Goal: Task Accomplishment & Management: Manage account settings

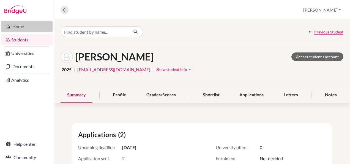
click at [19, 25] on link "Home" at bounding box center [26, 26] width 51 height 11
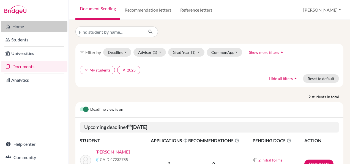
click at [24, 26] on link "Home" at bounding box center [34, 26] width 66 height 11
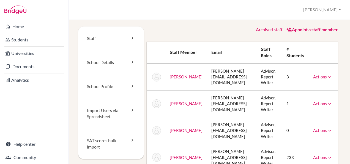
click at [327, 102] on icon at bounding box center [330, 104] width 6 height 6
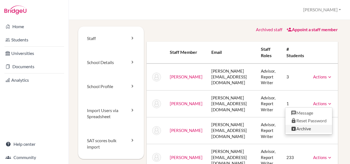
click at [302, 126] on link "Archive" at bounding box center [309, 128] width 47 height 8
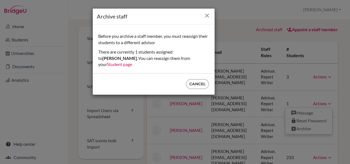
click at [207, 17] on icon "Close" at bounding box center [207, 15] width 7 height 7
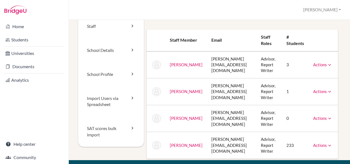
scroll to position [28, 0]
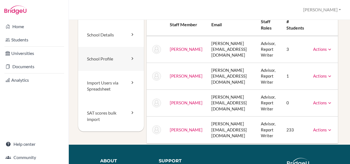
click at [113, 60] on link "School Profile" at bounding box center [111, 59] width 66 height 24
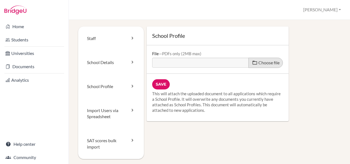
click at [268, 66] on label "Choose file" at bounding box center [266, 63] width 34 height 10
click at [237, 64] on input "Choose file" at bounding box center [194, 61] width 84 height 6
type input "C:\fakepath\ESBSP School profile 2025.pdf"
type input "ESBSP School profile 2025.pdf"
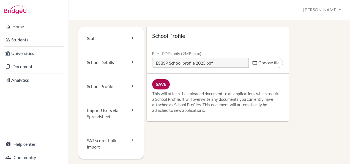
click at [158, 80] on input "Save" at bounding box center [161, 84] width 18 height 10
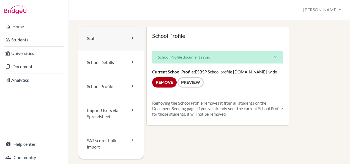
click at [134, 39] on link "Staff" at bounding box center [111, 38] width 66 height 24
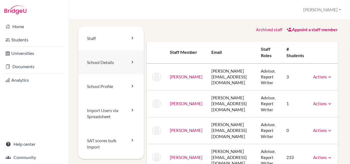
click at [128, 62] on link "School Details" at bounding box center [111, 62] width 66 height 24
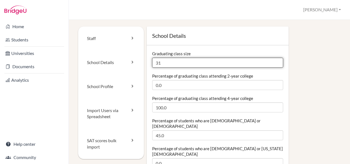
click at [162, 60] on input "31" at bounding box center [217, 63] width 131 height 10
type input "3"
type input "48"
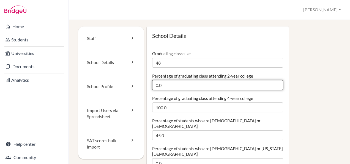
click at [207, 83] on input "0.0" at bounding box center [217, 85] width 131 height 10
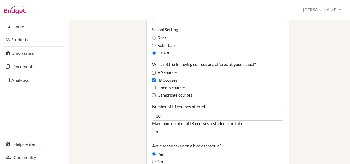
scroll to position [358, 0]
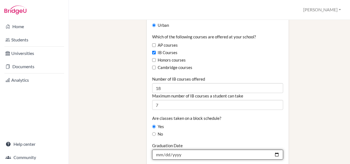
click at [274, 149] on input "2024-12-18" at bounding box center [217, 154] width 131 height 10
type input "2025-12-17"
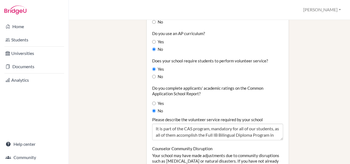
scroll to position [523, 0]
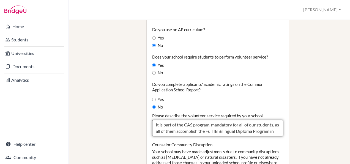
click at [252, 120] on textarea "It is part of the CAS program, mandatory for all of our students, as all of the…" at bounding box center [217, 128] width 131 height 17
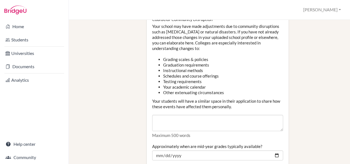
scroll to position [661, 0]
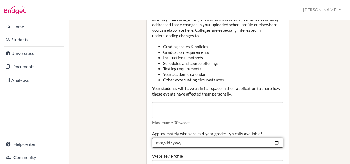
click at [273, 137] on input "2024-06-21" at bounding box center [217, 142] width 131 height 10
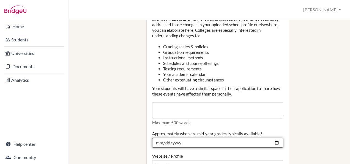
click at [180, 137] on input "2024-06-21" at bounding box center [217, 142] width 131 height 10
click at [276, 137] on input "2024-06-21" at bounding box center [217, 142] width 131 height 10
click at [272, 137] on input "2024-06-21" at bounding box center [217, 142] width 131 height 10
click at [205, 137] on input "2024-06-21" at bounding box center [217, 142] width 131 height 10
click at [272, 137] on input "2024-06-21" at bounding box center [217, 142] width 131 height 10
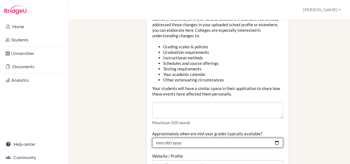
type input "[DATE]"
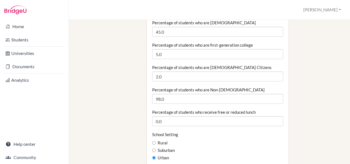
scroll to position [220, 0]
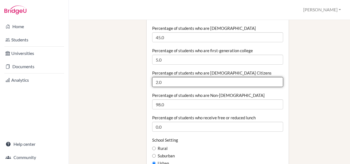
click at [163, 77] on input "2.0" at bounding box center [217, 82] width 131 height 10
click at [274, 77] on input "2.0" at bounding box center [217, 82] width 131 height 10
click at [275, 77] on input "1.99" at bounding box center [217, 82] width 131 height 10
click at [275, 77] on input "1.98" at bounding box center [217, 82] width 131 height 10
drag, startPoint x: 195, startPoint y: 71, endPoint x: 135, endPoint y: 72, distance: 59.2
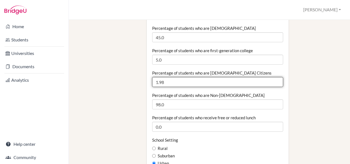
type input "0"
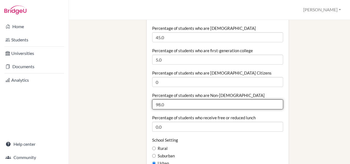
click at [173, 99] on input "98.0" at bounding box center [217, 104] width 131 height 10
drag, startPoint x: 185, startPoint y: 93, endPoint x: 153, endPoint y: 95, distance: 32.0
click at [153, 99] on input "98.0" at bounding box center [217, 104] width 131 height 10
type input "100"
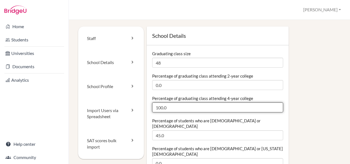
click at [164, 108] on input "100.0" at bounding box center [217, 107] width 131 height 10
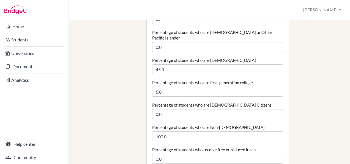
scroll to position [193, 0]
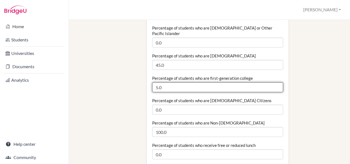
click at [209, 82] on input "5.0" at bounding box center [217, 87] width 131 height 10
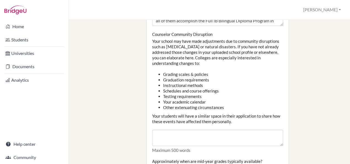
scroll to position [799, 0]
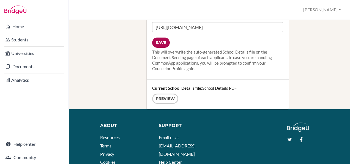
click at [161, 37] on input "Save" at bounding box center [161, 42] width 18 height 10
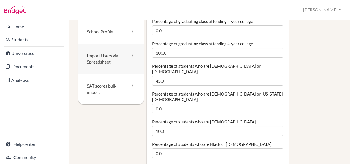
scroll to position [55, 0]
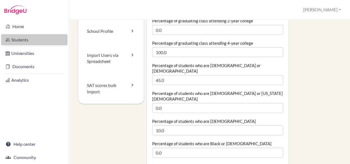
click at [37, 37] on link "Students" at bounding box center [34, 39] width 66 height 11
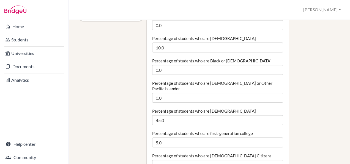
scroll to position [165, 0]
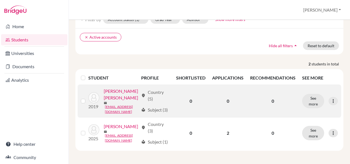
scroll to position [43, 0]
click at [331, 98] on icon at bounding box center [334, 101] width 6 height 6
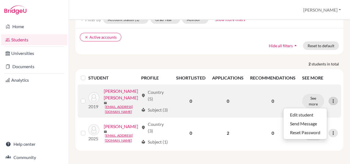
click at [331, 98] on icon at bounding box center [334, 101] width 6 height 6
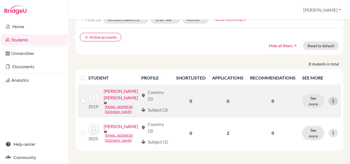
click at [331, 98] on icon at bounding box center [334, 101] width 6 height 6
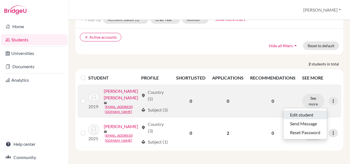
click at [316, 110] on button "Edit student" at bounding box center [306, 114] width 44 height 9
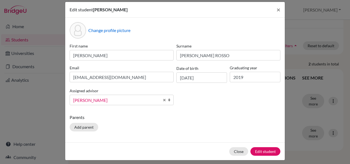
scroll to position [9, 0]
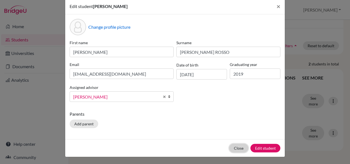
click at [234, 146] on button "Close" at bounding box center [238, 147] width 19 height 9
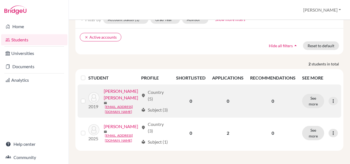
click at [88, 97] on label at bounding box center [88, 97] width 0 height 0
click at [0, 0] on input "checkbox" at bounding box center [0, 0] width 0 height 0
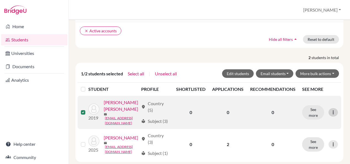
click at [331, 109] on icon at bounding box center [334, 112] width 6 height 6
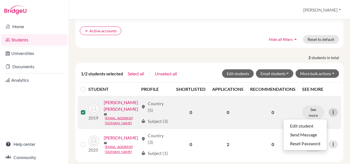
click at [331, 109] on icon at bounding box center [334, 112] width 6 height 6
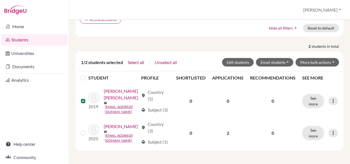
scroll to position [61, 0]
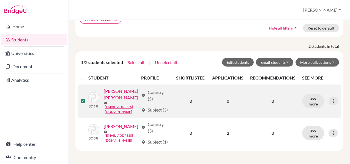
click at [88, 97] on label at bounding box center [88, 97] width 0 height 0
click at [0, 0] on input "checkbox" at bounding box center [0, 0] width 0 height 0
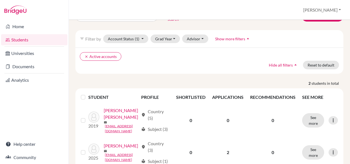
scroll to position [0, 0]
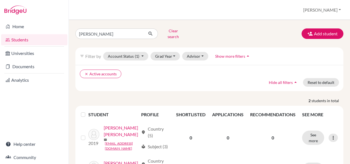
click at [19, 39] on link "Students" at bounding box center [34, 39] width 66 height 11
click at [146, 33] on button "submit" at bounding box center [150, 33] width 15 height 10
click at [130, 34] on input "[PERSON_NAME]" at bounding box center [109, 33] width 68 height 10
click at [137, 32] on input "[PERSON_NAME]" at bounding box center [109, 33] width 68 height 10
type input "[PERSON_NAME]"
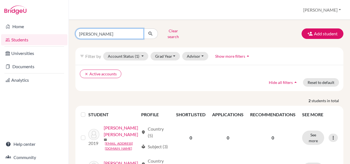
click button "submit" at bounding box center [150, 33] width 15 height 10
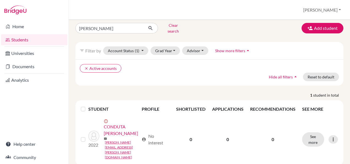
scroll to position [8, 0]
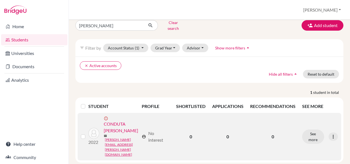
click at [86, 133] on div at bounding box center [84, 136] width 7 height 7
click at [88, 133] on label at bounding box center [88, 133] width 0 height 0
click at [0, 0] on input "checkbox" at bounding box center [0, 0] width 0 height 0
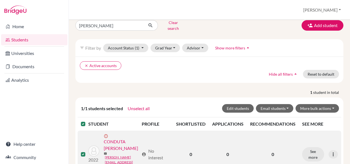
click at [88, 151] on label at bounding box center [88, 151] width 0 height 0
click at [0, 0] on input "checkbox" at bounding box center [0, 0] width 0 height 0
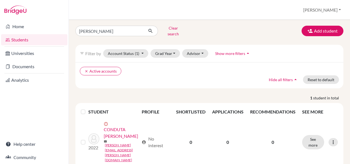
scroll to position [0, 0]
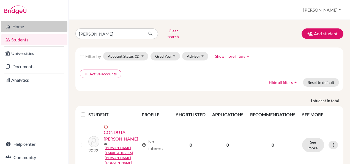
click at [21, 25] on link "Home" at bounding box center [34, 26] width 66 height 11
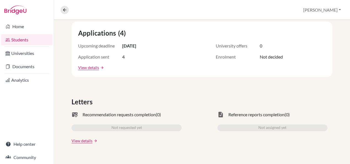
scroll to position [110, 0]
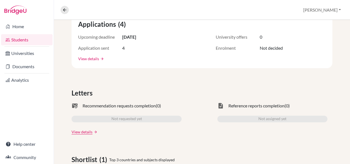
click at [80, 58] on link "View details" at bounding box center [88, 59] width 21 height 6
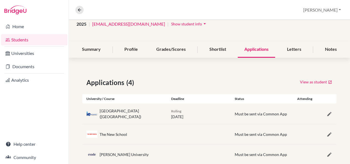
scroll to position [78, 0]
